Goal: Communication & Community: Answer question/provide support

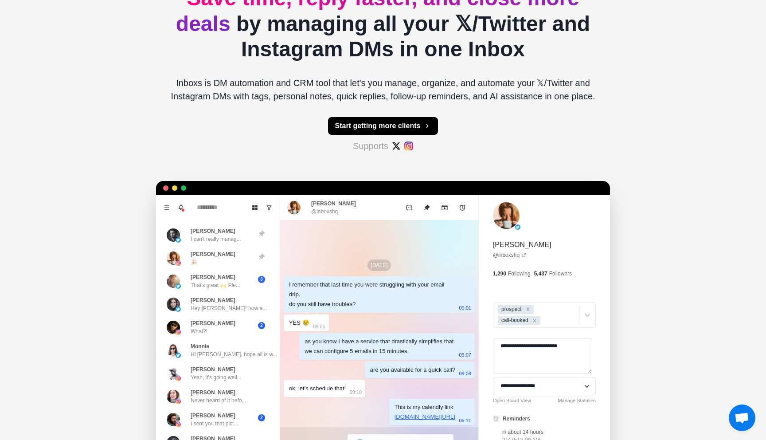
scroll to position [122, 0]
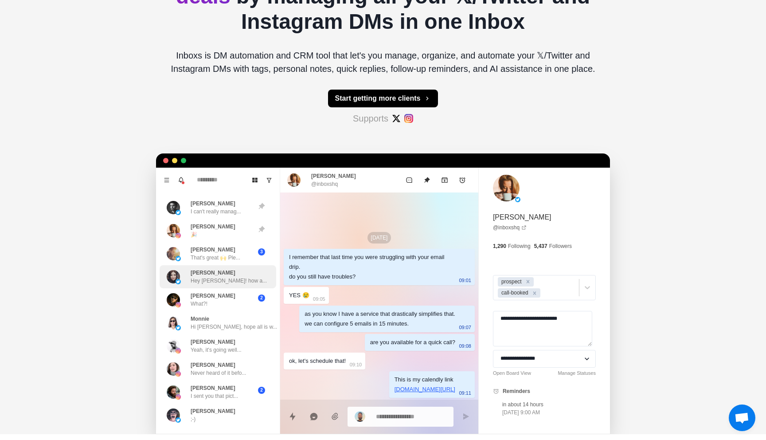
click at [216, 269] on p "[PERSON_NAME]" at bounding box center [213, 273] width 45 height 8
click at [219, 258] on p "That's great 🙌 Ple..." at bounding box center [216, 258] width 50 height 8
click at [229, 229] on div "[PERSON_NAME] 🎉" at bounding box center [209, 231] width 84 height 16
click at [231, 204] on p "[PERSON_NAME]" at bounding box center [213, 204] width 45 height 8
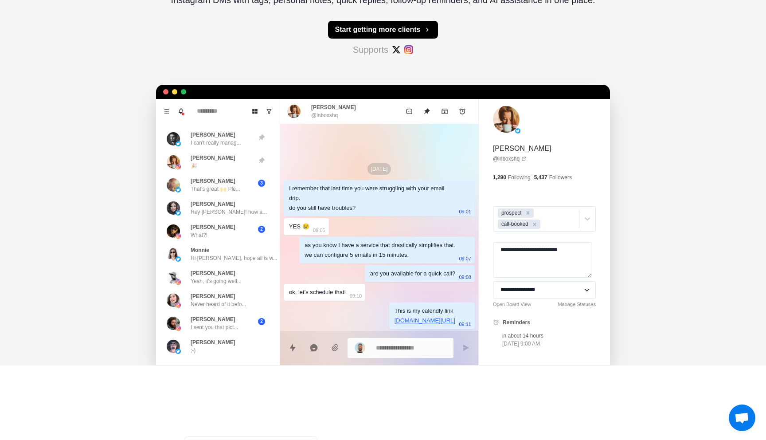
scroll to position [223, 0]
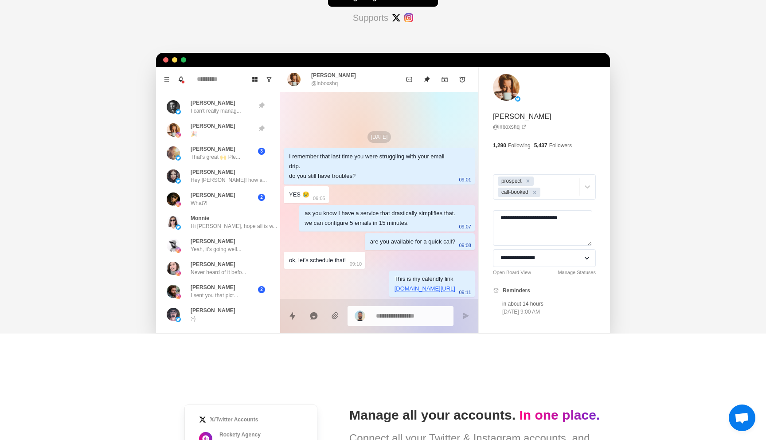
type textarea "*"
click at [392, 311] on textarea at bounding box center [411, 315] width 71 height 13
type textarea "*"
type textarea "**"
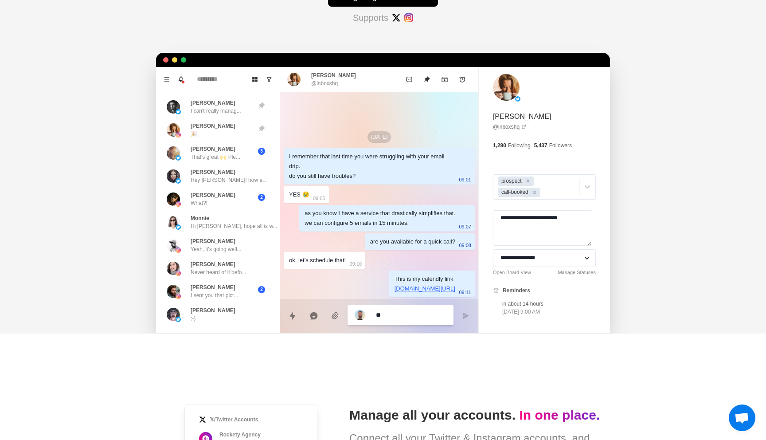
type textarea "*"
type textarea "***"
type textarea "*"
type textarea "***"
click at [467, 316] on icon "Send message" at bounding box center [465, 315] width 7 height 7
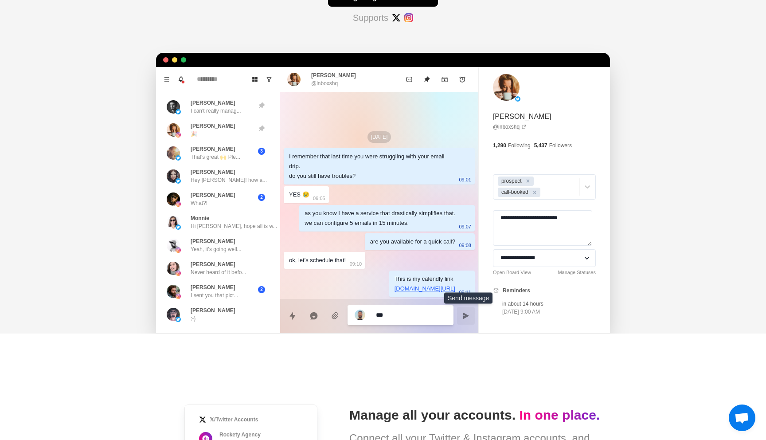
type textarea "*"
